Goal: Ask a question

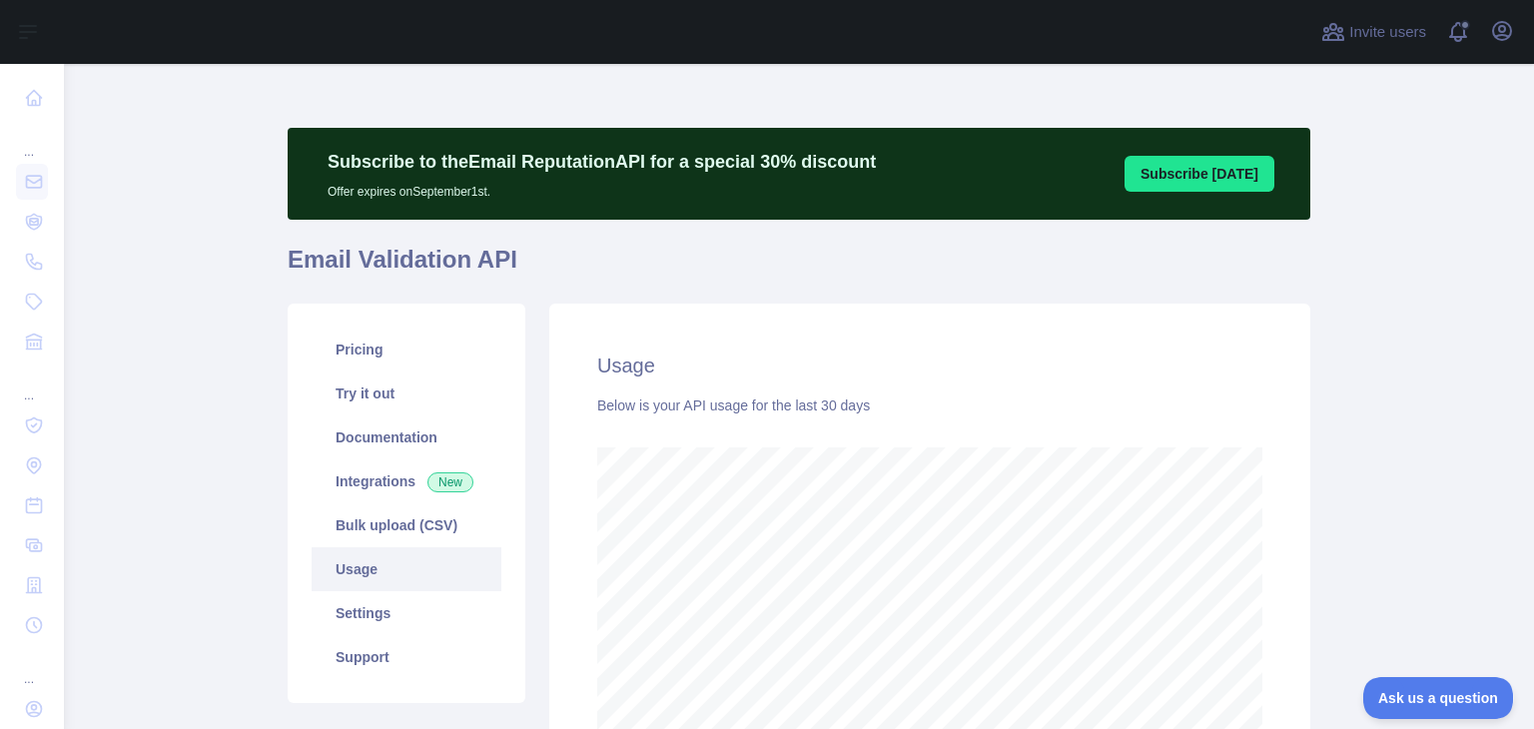
scroll to position [664, 1454]
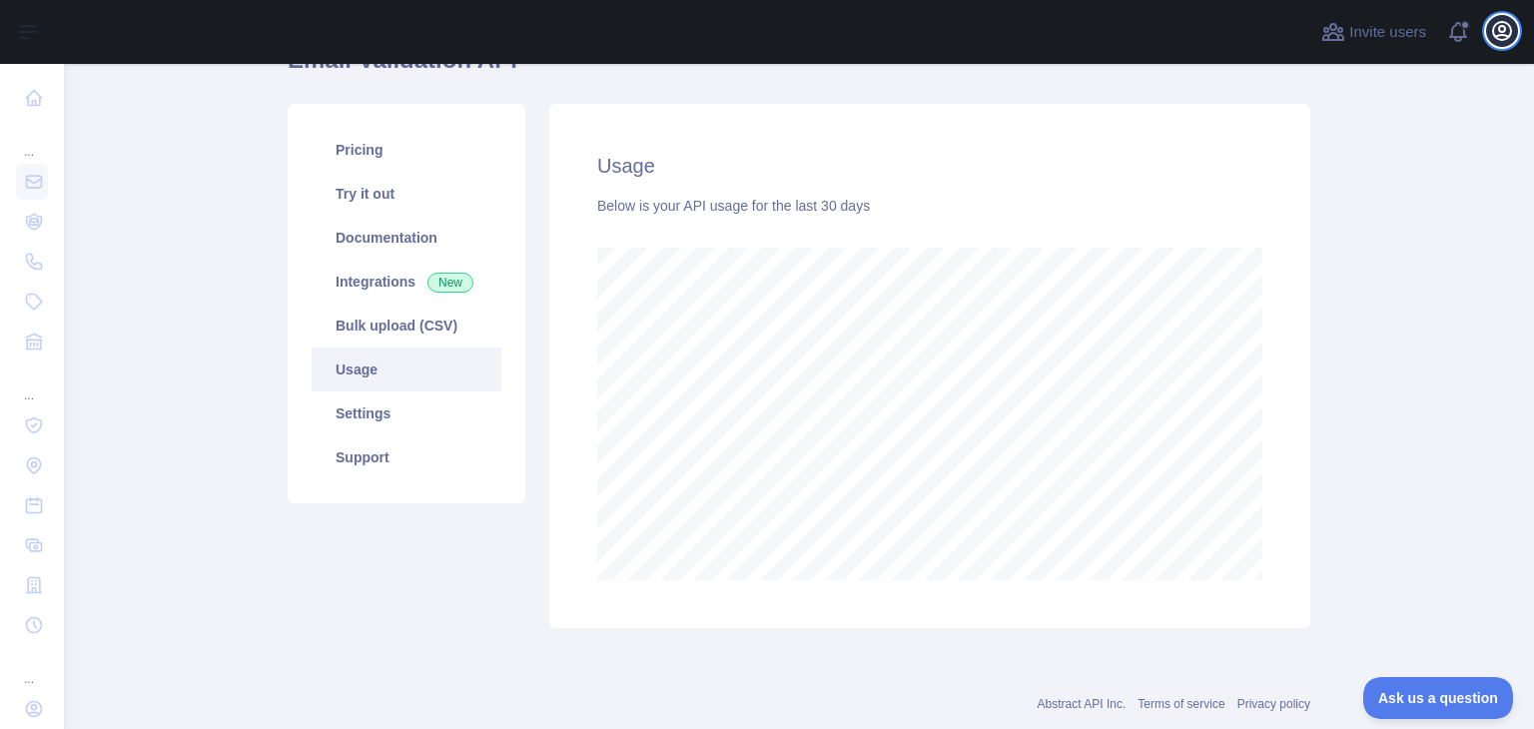
click at [1502, 28] on icon "button" at bounding box center [1502, 31] width 24 height 24
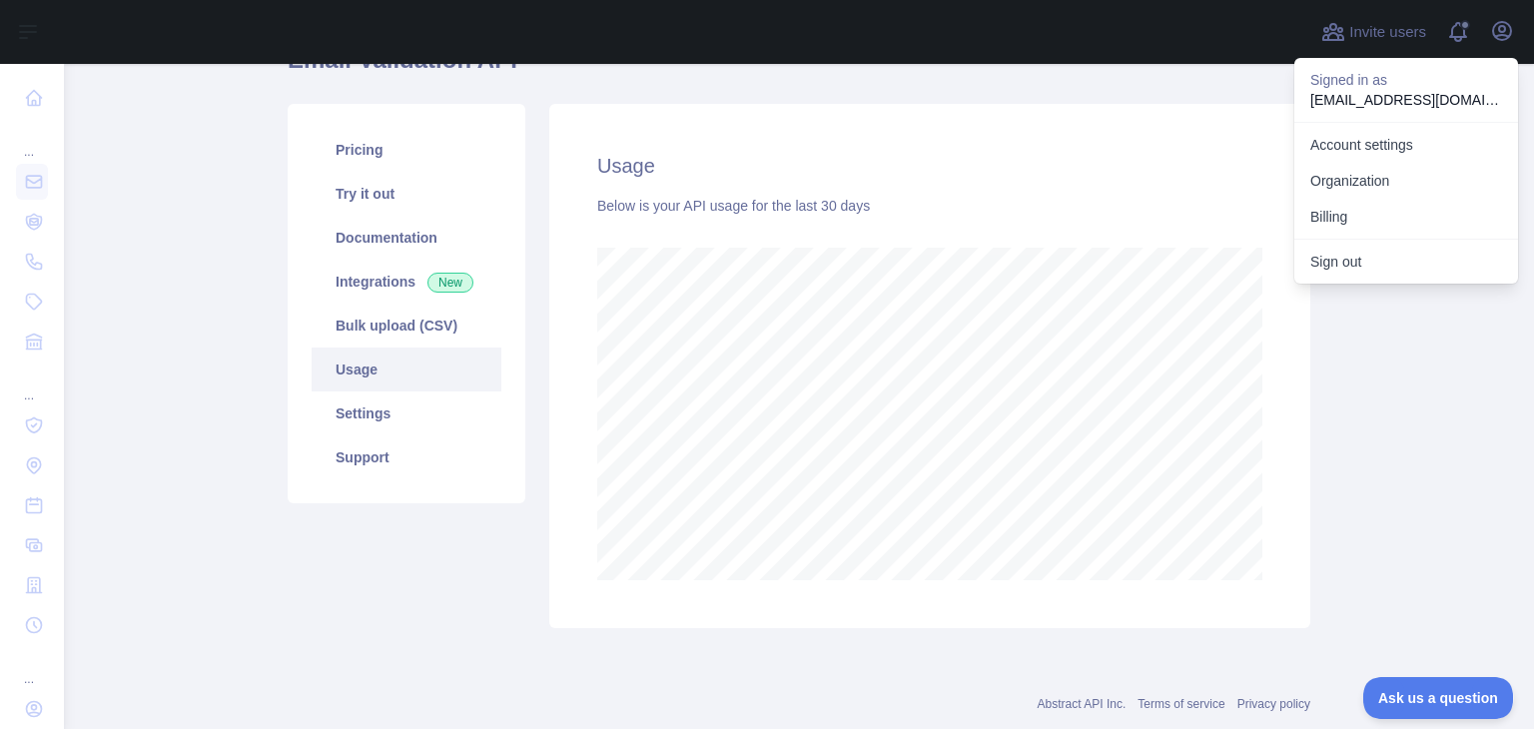
click at [1378, 417] on main "Subscribe to the Email Reputation API for a special 30 % discount Offer expires…" at bounding box center [799, 396] width 1470 height 665
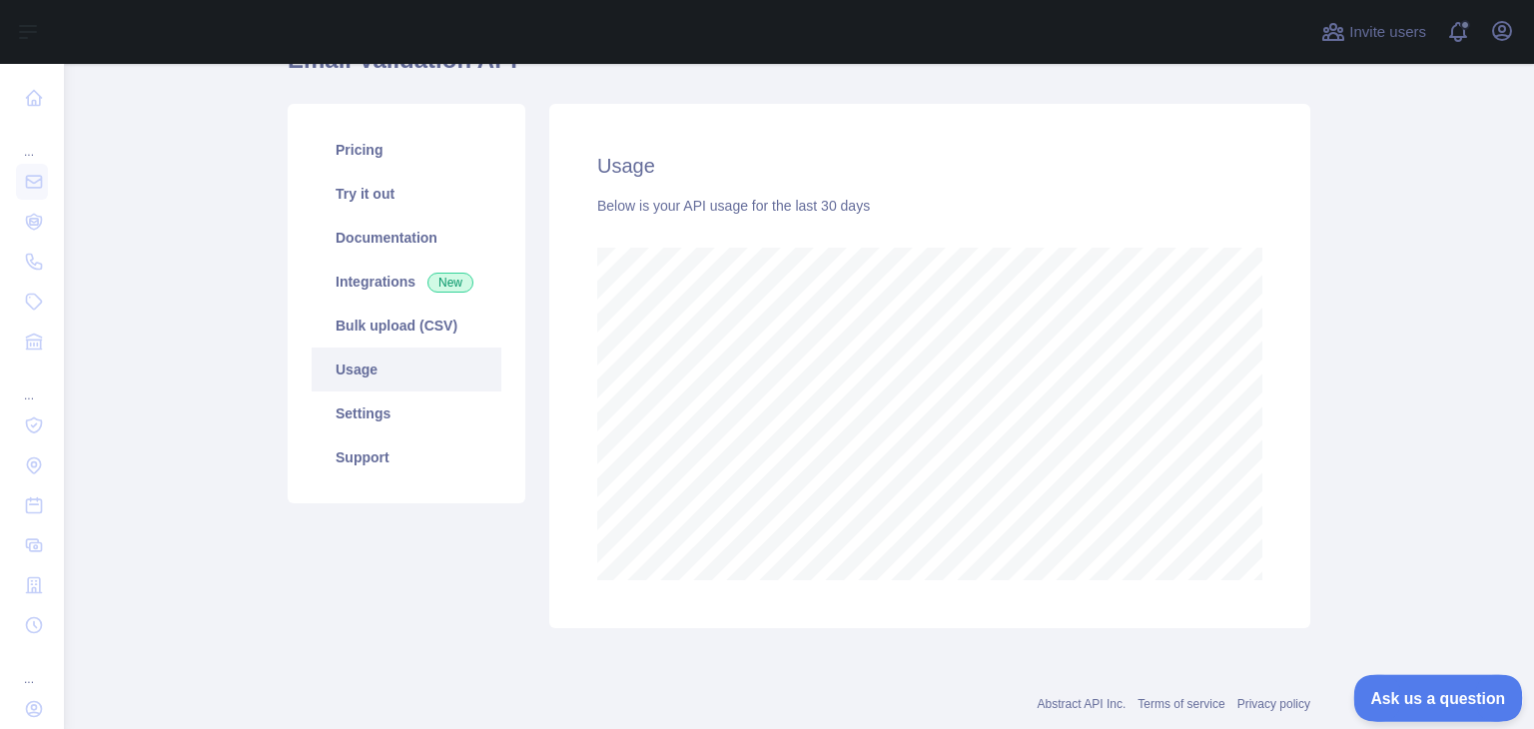
click at [1413, 677] on button "Ask us a question" at bounding box center [1429, 695] width 150 height 42
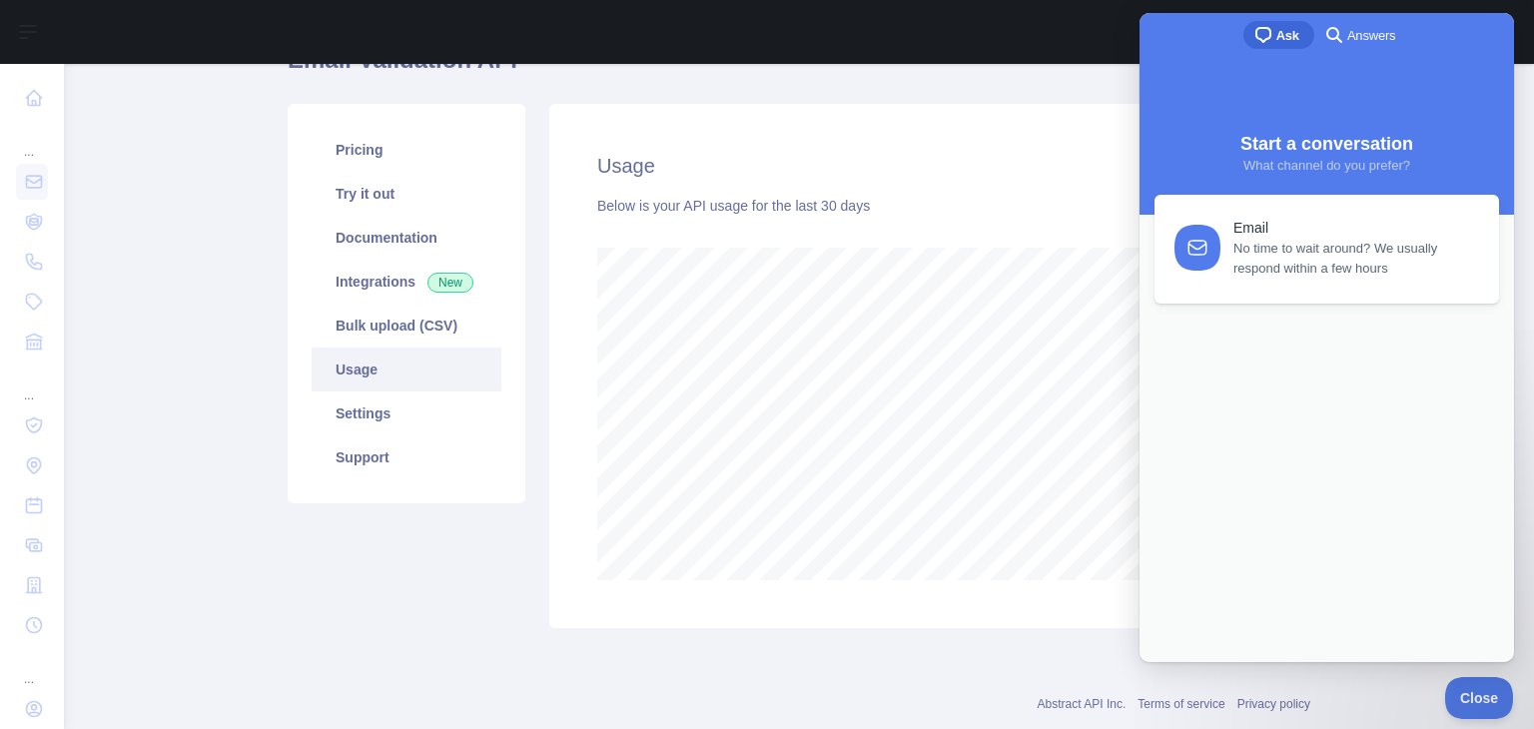
scroll to position [0, 0]
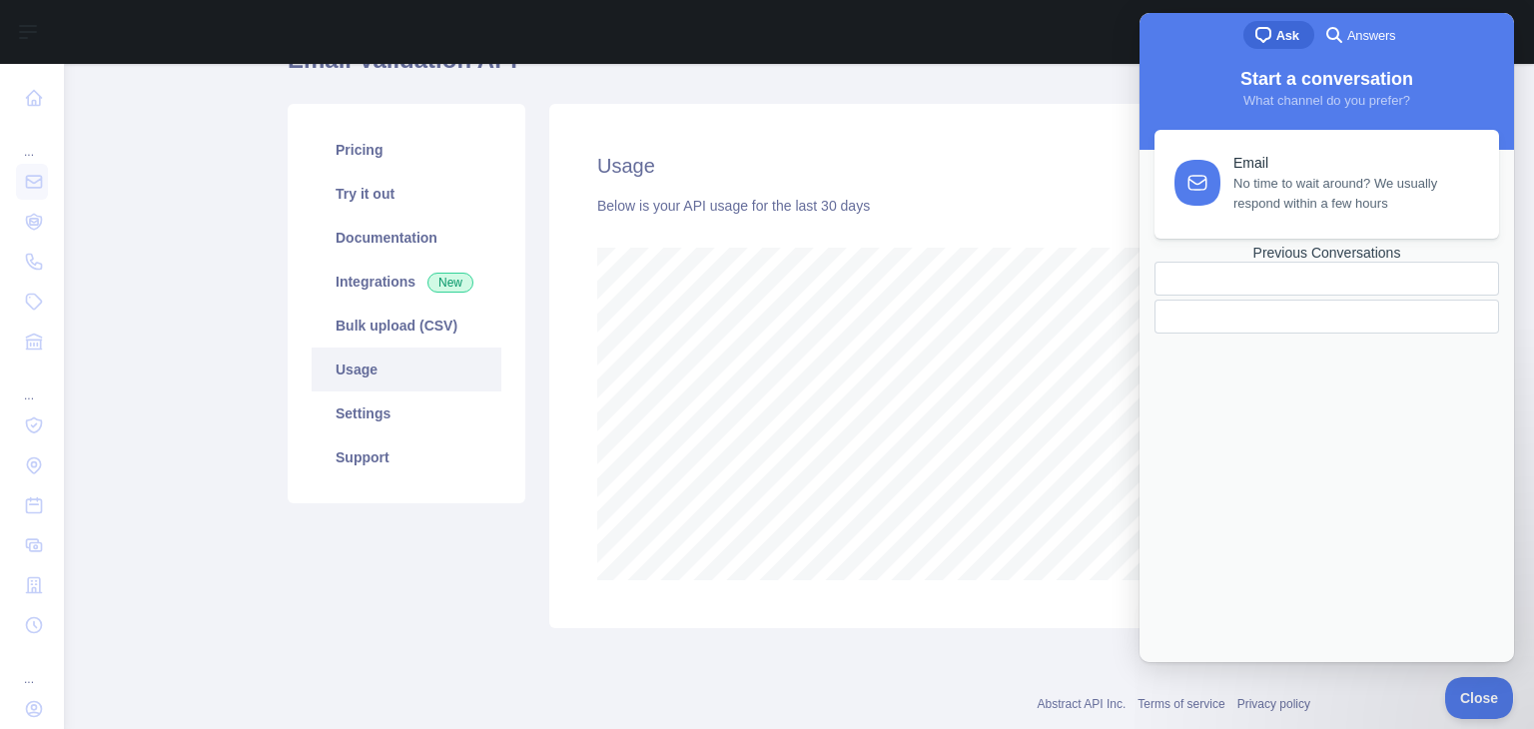
click at [1302, 262] on div "Previous Conversations" at bounding box center [1327, 253] width 345 height 17
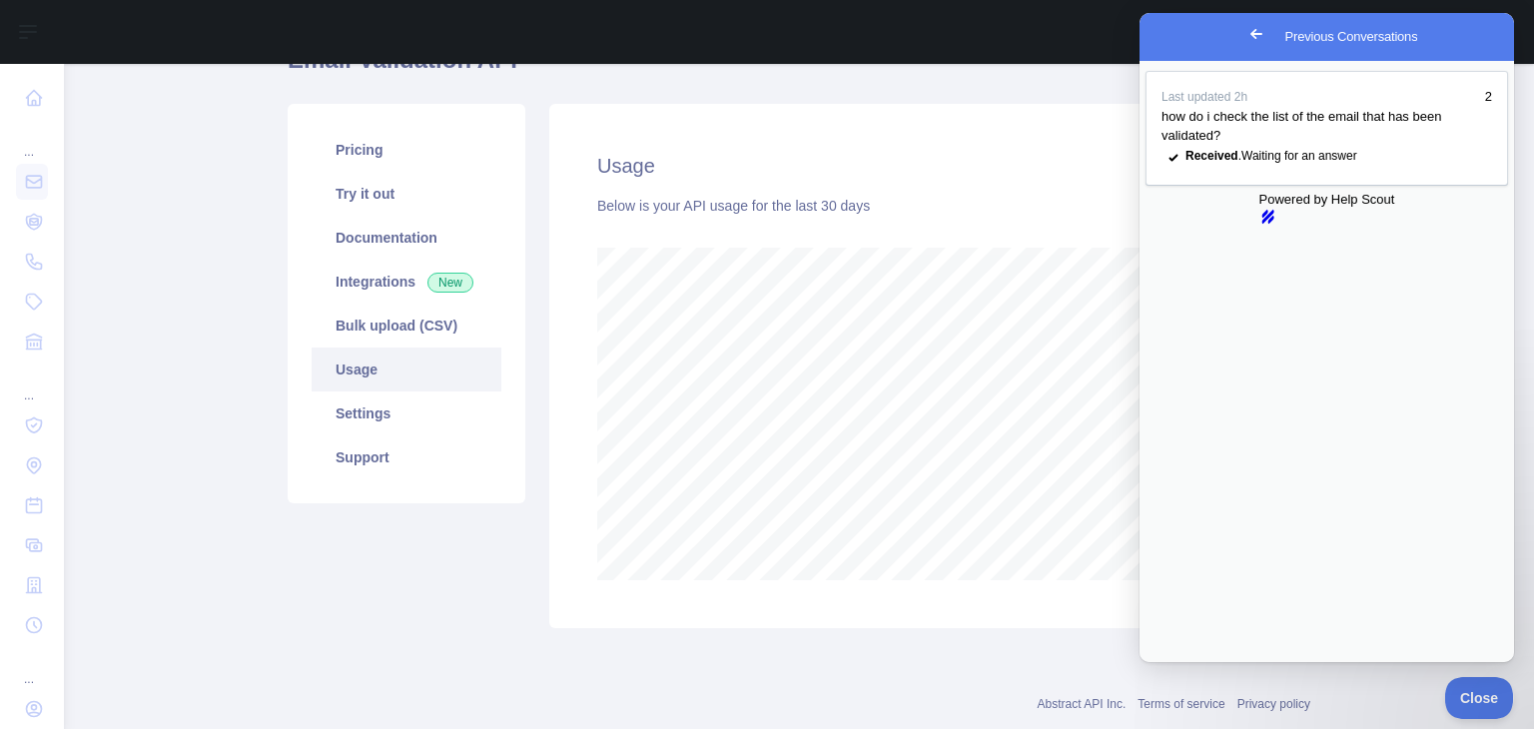
click at [1245, 35] on span "Go back" at bounding box center [1257, 34] width 24 height 24
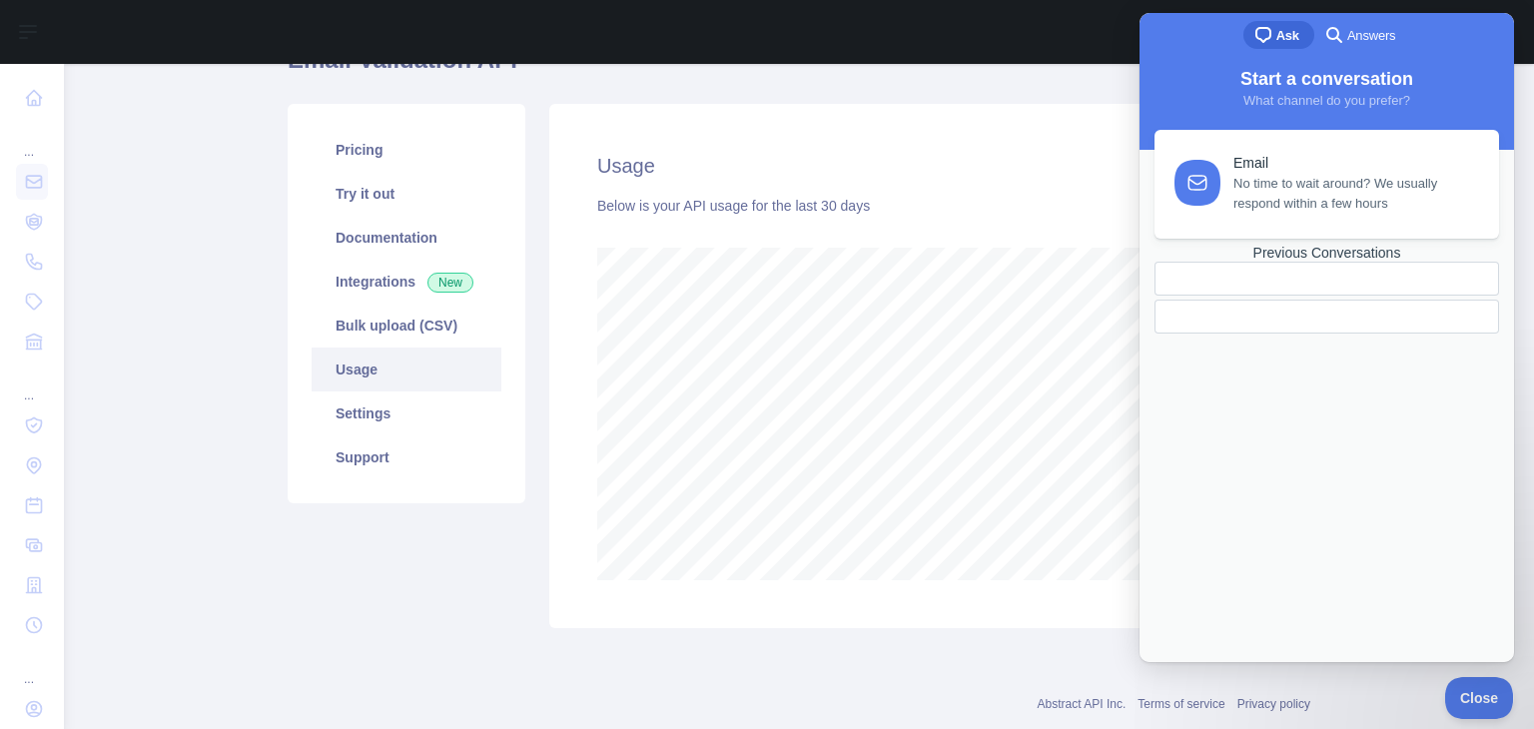
click at [1030, 45] on div at bounding box center [687, 32] width 1214 height 64
click at [1468, 680] on button "Close" at bounding box center [1474, 695] width 68 height 42
